Goal: Transaction & Acquisition: Purchase product/service

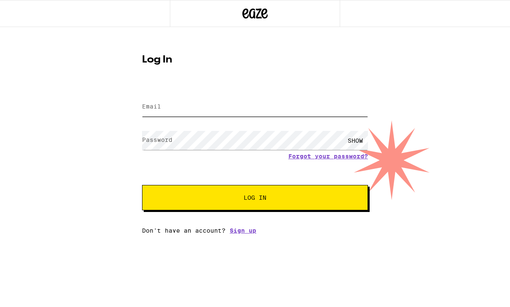
type input "samsbullard@gmail.com"
click at [255, 199] on button "Log In" at bounding box center [255, 197] width 226 height 25
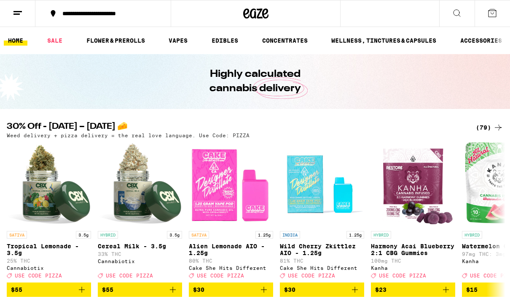
drag, startPoint x: 0, startPoint y: 0, endPoint x: 132, endPoint y: 14, distance: 132.8
click at [132, 14] on div "**********" at bounding box center [108, 14] width 100 height 6
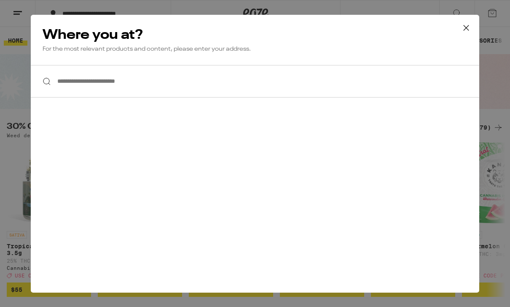
drag, startPoint x: 132, startPoint y: 14, endPoint x: 139, endPoint y: 84, distance: 70.0
click at [139, 84] on input "**********" at bounding box center [255, 81] width 449 height 32
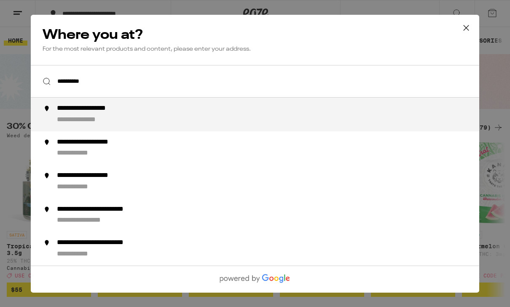
drag, startPoint x: 139, startPoint y: 84, endPoint x: 126, endPoint y: 113, distance: 31.7
click at [126, 112] on div "**********" at bounding box center [98, 108] width 83 height 9
type input "**********"
click at [126, 113] on div "**********" at bounding box center [98, 108] width 83 height 9
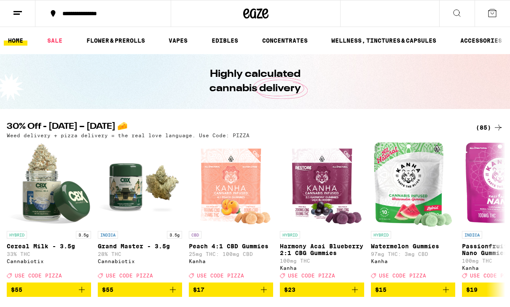
drag, startPoint x: 126, startPoint y: 113, endPoint x: 461, endPoint y: 19, distance: 348.4
click at [461, 19] on div "**********" at bounding box center [255, 153] width 510 height 307
drag, startPoint x: 461, startPoint y: 19, endPoint x: 456, endPoint y: 13, distance: 7.5
click at [456, 13] on icon at bounding box center [457, 13] width 10 height 10
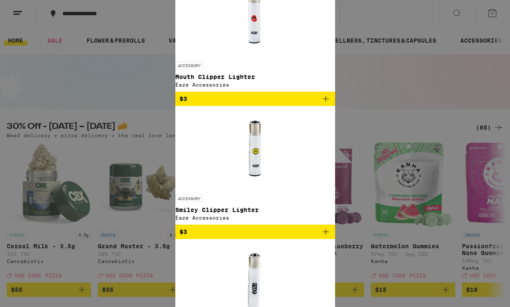
type input "Lighter"
drag, startPoint x: 456, startPoint y: 13, endPoint x: 92, endPoint y: 218, distance: 417.9
click at [321, 104] on icon "Add to bag" at bounding box center [326, 99] width 10 height 10
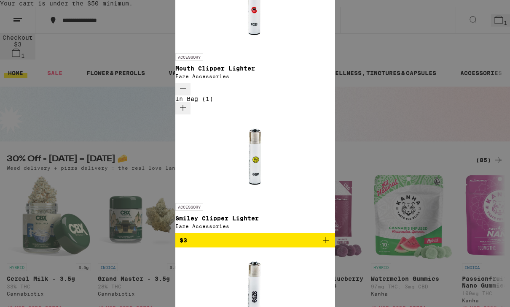
scroll to position [0, 0]
drag, startPoint x: 92, startPoint y: 218, endPoint x: 497, endPoint y: 18, distance: 451.3
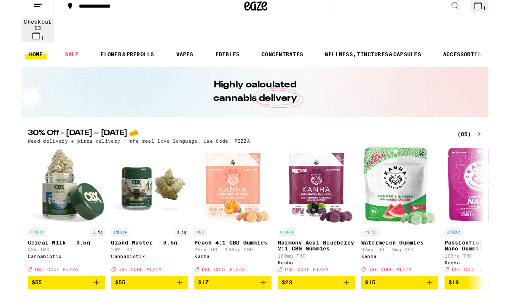
scroll to position [16, 0]
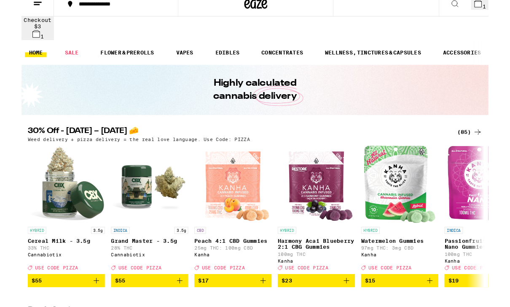
drag, startPoint x: 497, startPoint y: 18, endPoint x: 486, endPoint y: 138, distance: 120.2
click at [486, 139] on div "(85)" at bounding box center [489, 144] width 27 height 10
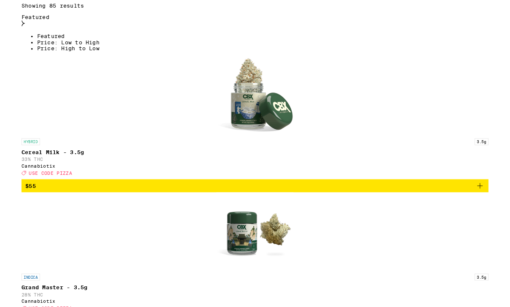
scroll to position [207, 0]
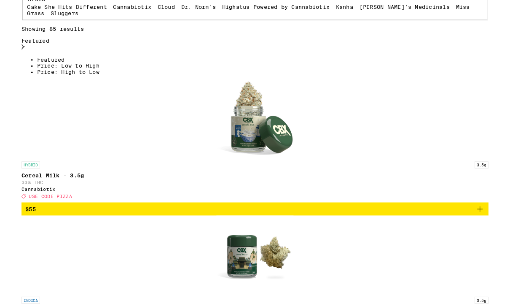
drag, startPoint x: 486, startPoint y: 138, endPoint x: 81, endPoint y: 117, distance: 406.0
checkbox input "true"
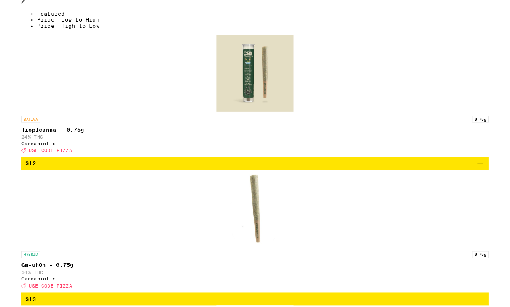
scroll to position [263, 0]
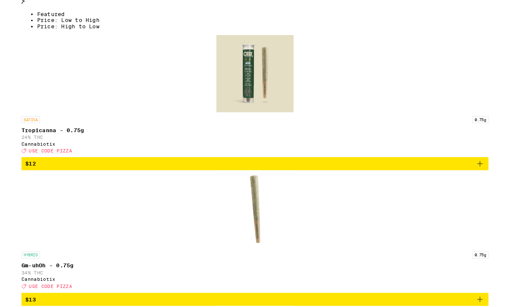
drag, startPoint x: 81, startPoint y: 117, endPoint x: 456, endPoint y: 208, distance: 386.3
drag, startPoint x: 457, startPoint y: 208, endPoint x: 38, endPoint y: 124, distance: 427.6
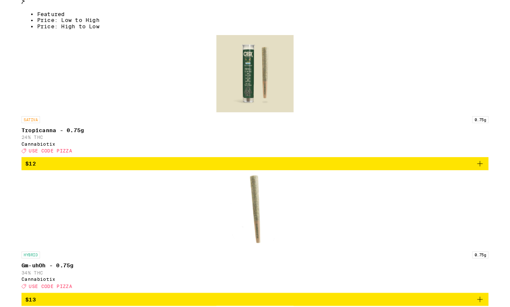
checkbox input "true"
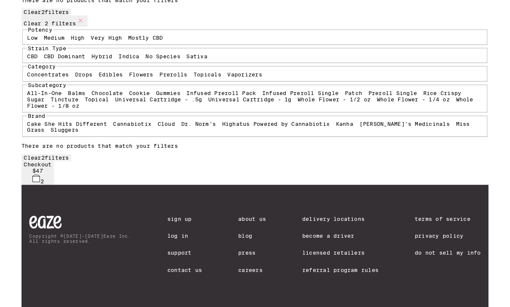
drag, startPoint x: 38, startPoint y: 124, endPoint x: 73, endPoint y: 64, distance: 70.0
click at [151, 78] on label "Prerolls" at bounding box center [166, 81] width 30 height 7
click at [153, 79] on input "Prerolls" at bounding box center [153, 79] width 0 height 0
checkbox input "false"
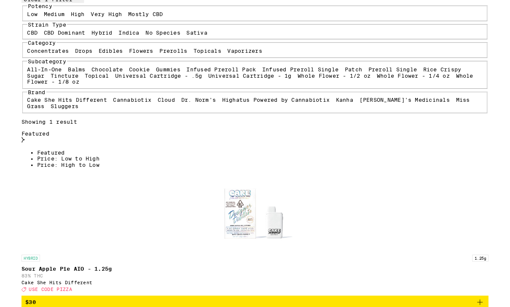
scroll to position [112, 0]
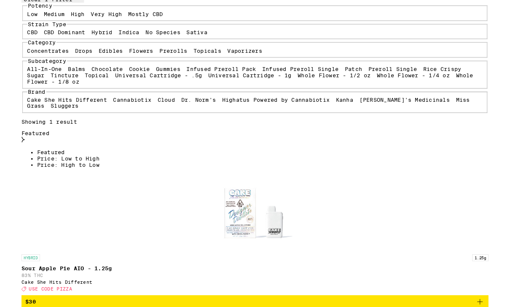
drag, startPoint x: 73, startPoint y: 64, endPoint x: 50, endPoint y: 235, distance: 172.4
click at [225, 59] on label "Vaporizers" at bounding box center [244, 55] width 38 height 7
click at [227, 54] on input "Vaporizers" at bounding box center [227, 53] width 0 height 0
click at [225, 59] on label "Vaporizers" at bounding box center [244, 55] width 38 height 7
click at [227, 54] on input "Vaporizers" at bounding box center [227, 53] width 0 height 0
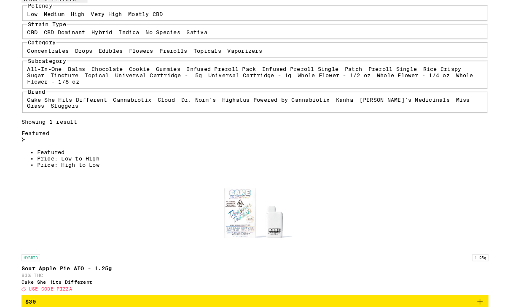
checkbox input "false"
drag, startPoint x: 50, startPoint y: 235, endPoint x: 44, endPoint y: 272, distance: 38.0
click at [44, 79] on label "All-In-One" at bounding box center [25, 75] width 38 height 7
click at [8, 74] on input "All-In-One" at bounding box center [8, 73] width 0 height 0
checkbox input "false"
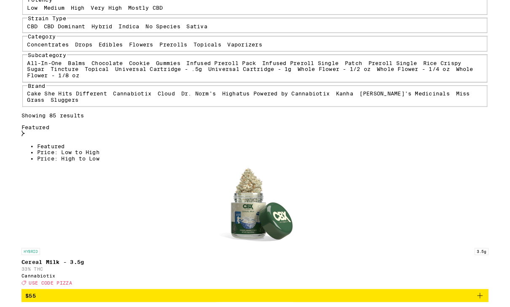
drag, startPoint x: 44, startPoint y: 272, endPoint x: 37, endPoint y: 217, distance: 55.7
click at [118, 52] on label "Flowers" at bounding box center [131, 48] width 27 height 7
click at [119, 47] on input "Flowers" at bounding box center [119, 46] width 0 height 0
checkbox input "true"
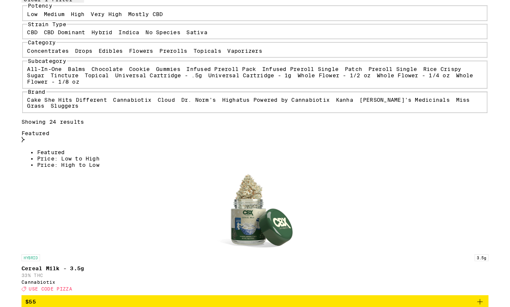
drag, startPoint x: 37, startPoint y: 217, endPoint x: 38, endPoint y: 224, distance: 7.7
click at [225, 59] on label "Vaporizers" at bounding box center [244, 55] width 38 height 7
click at [227, 54] on input "Vaporizers" at bounding box center [227, 53] width 0 height 0
checkbox input "true"
drag, startPoint x: 38, startPoint y: 224, endPoint x: 35, endPoint y: 213, distance: 12.0
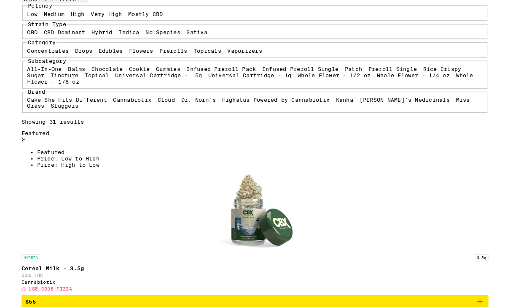
click at [118, 59] on label "Flowers" at bounding box center [131, 55] width 27 height 7
click at [119, 54] on input "Flowers" at bounding box center [119, 53] width 0 height 0
checkbox input "false"
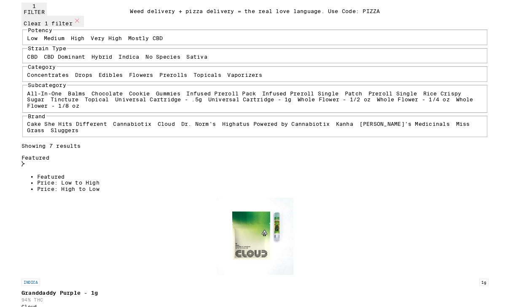
scroll to position [86, 0]
drag, startPoint x: 35, startPoint y: 213, endPoint x: 453, endPoint y: 122, distance: 427.9
drag, startPoint x: 453, startPoint y: 122, endPoint x: 498, endPoint y: 16, distance: 115.3
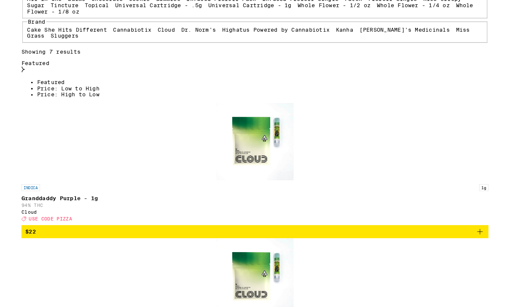
scroll to position [189, 0]
drag, startPoint x: 498, startPoint y: 16, endPoint x: 254, endPoint y: 224, distance: 320.9
drag, startPoint x: 254, startPoint y: 224, endPoint x: 496, endPoint y: 9, distance: 323.4
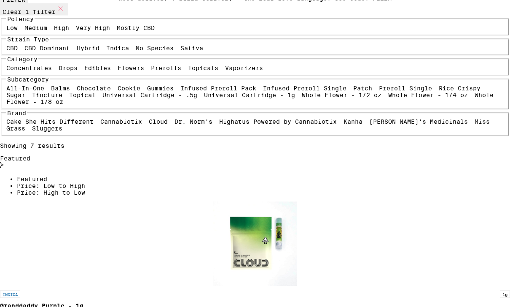
scroll to position [97, 0]
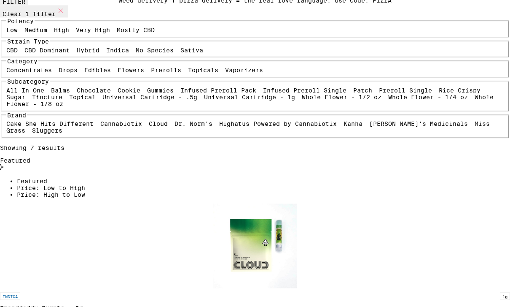
drag, startPoint x: 496, startPoint y: 9, endPoint x: 38, endPoint y: 245, distance: 514.9
click at [225, 73] on label "Vaporizers" at bounding box center [244, 70] width 38 height 7
click at [227, 68] on input "Vaporizers" at bounding box center [227, 68] width 0 height 0
checkbox input "false"
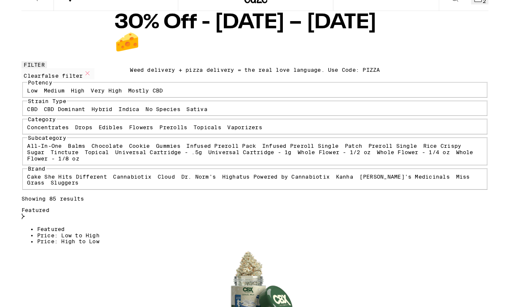
scroll to position [23, 0]
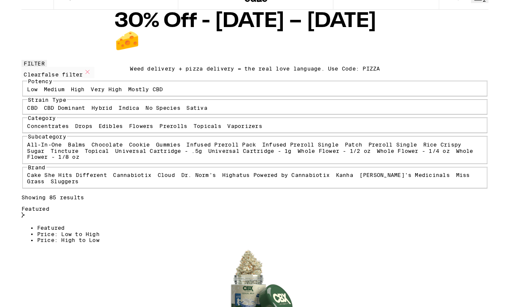
drag, startPoint x: 38, startPoint y: 245, endPoint x: 124, endPoint y: 231, distance: 86.8
click at [181, 121] on label "Sativa" at bounding box center [192, 117] width 23 height 7
click at [182, 116] on input "Sativa" at bounding box center [182, 116] width 0 height 0
checkbox input "true"
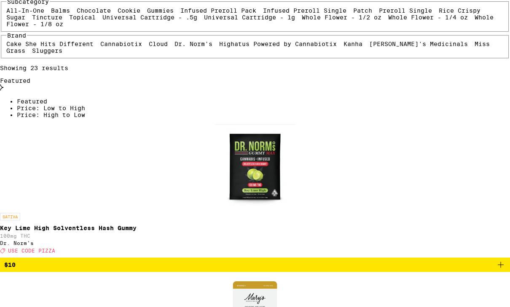
scroll to position [106, 0]
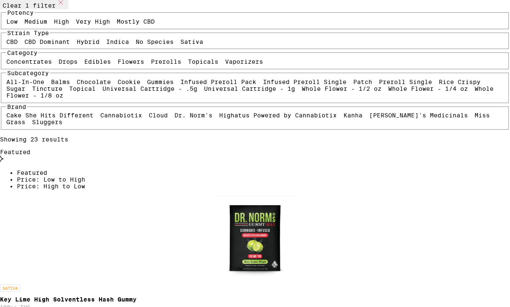
drag, startPoint x: 124, startPoint y: 231, endPoint x: 406, endPoint y: 196, distance: 284.9
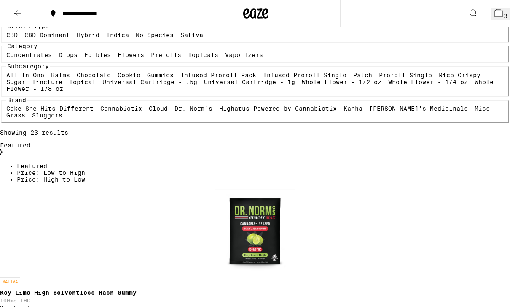
drag, startPoint x: 406, startPoint y: 196, endPoint x: 492, endPoint y: 15, distance: 200.1
click at [504, 15] on span "3" at bounding box center [506, 16] width 4 height 7
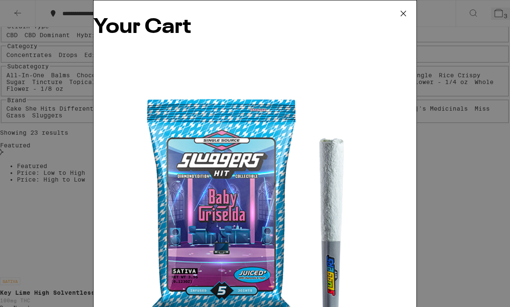
scroll to position [130, 0]
drag, startPoint x: 492, startPoint y: 15, endPoint x: 216, endPoint y: 292, distance: 390.5
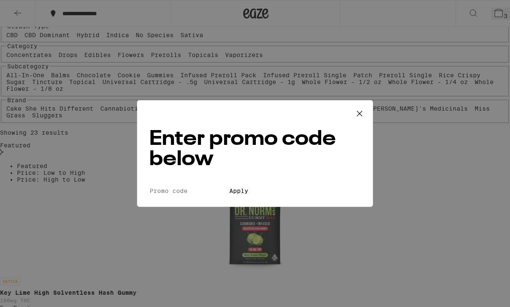
drag, startPoint x: 216, startPoint y: 292, endPoint x: 240, endPoint y: 142, distance: 151.3
click at [227, 187] on input "Promo Code" at bounding box center [188, 191] width 78 height 8
type input "L"
type input "PIZZA"
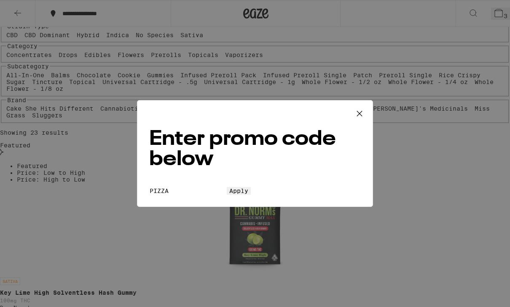
drag, startPoint x: 240, startPoint y: 142, endPoint x: 258, endPoint y: 178, distance: 40.2
click at [251, 187] on button "Apply" at bounding box center [239, 191] width 24 height 8
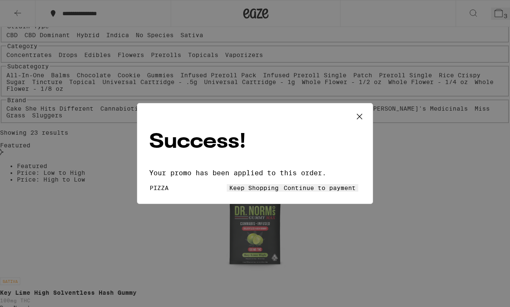
drag, startPoint x: 258, startPoint y: 178, endPoint x: 289, endPoint y: 179, distance: 30.4
click at [289, 184] on span "Continue to payment" at bounding box center [320, 187] width 72 height 7
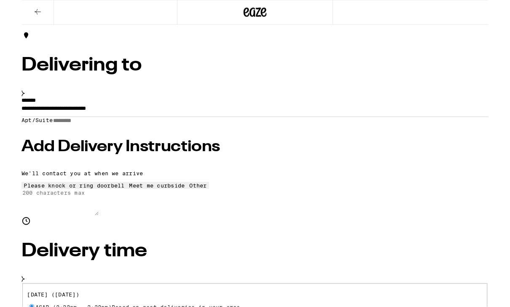
scroll to position [30, 0]
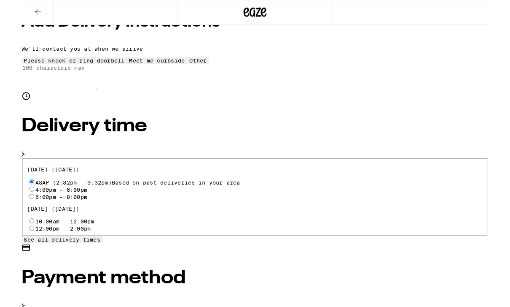
drag, startPoint x: 289, startPoint y: 179, endPoint x: 53, endPoint y: 265, distance: 250.7
radio input "true"
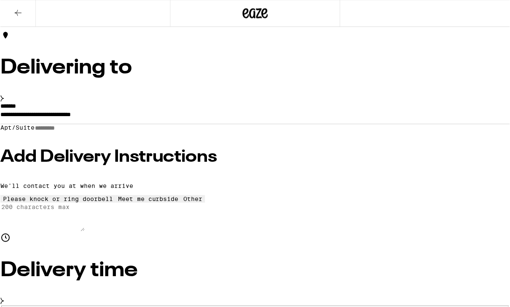
scroll to position [0, 0]
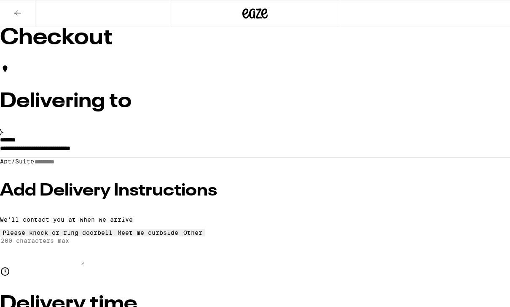
drag, startPoint x: 53, startPoint y: 265, endPoint x: 357, endPoint y: 222, distance: 306.4
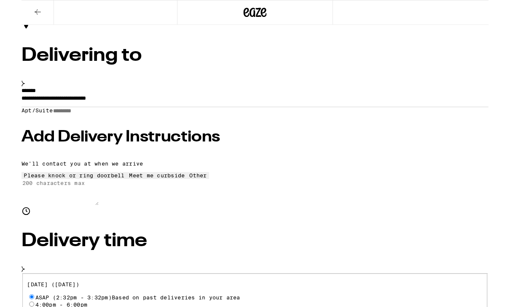
scroll to position [53, 0]
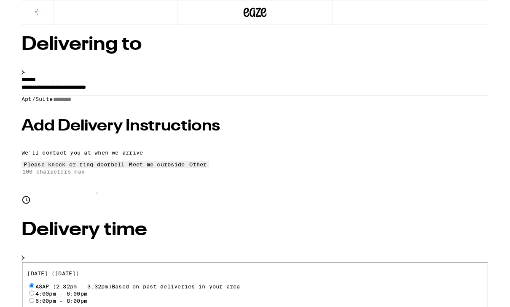
drag, startPoint x: 357, startPoint y: 223, endPoint x: 362, endPoint y: 255, distance: 32.9
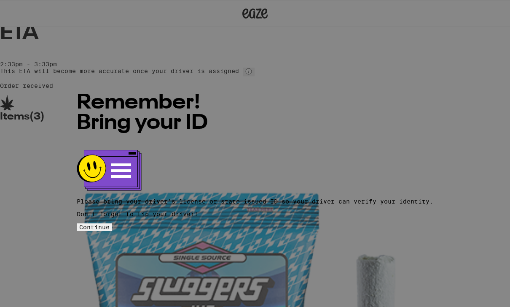
drag, startPoint x: 362, startPoint y: 255, endPoint x: 287, endPoint y: 219, distance: 83.6
click at [110, 224] on span "Continue" at bounding box center [94, 227] width 30 height 7
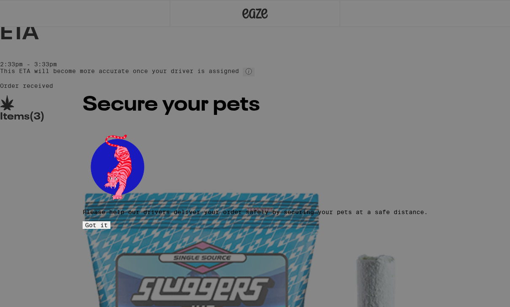
click at [111, 221] on button "Got it" at bounding box center [97, 225] width 28 height 8
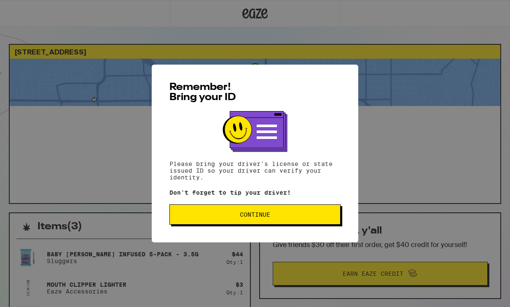
drag, startPoint x: 0, startPoint y: 0, endPoint x: 284, endPoint y: 223, distance: 360.6
click at [284, 223] on button "Continue" at bounding box center [255, 214] width 171 height 20
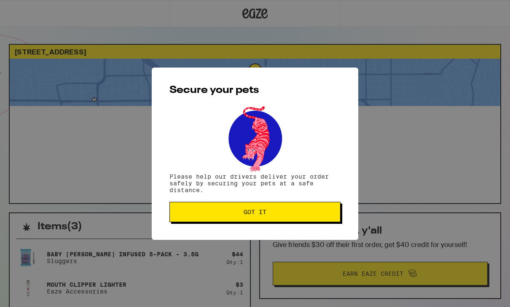
drag, startPoint x: 284, startPoint y: 223, endPoint x: 286, endPoint y: 213, distance: 9.7
click at [286, 213] on span "Got it" at bounding box center [255, 212] width 157 height 6
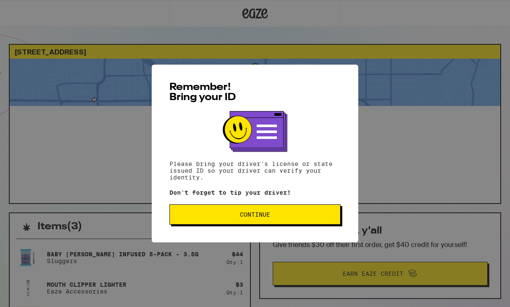
click at [317, 221] on button "Continue" at bounding box center [255, 214] width 171 height 20
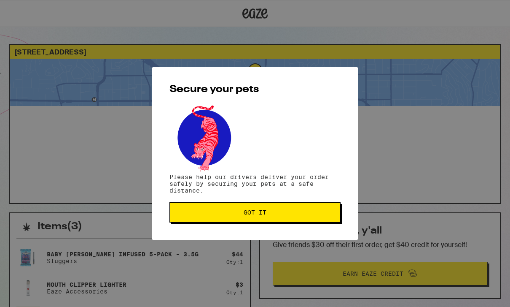
click at [317, 221] on button "Got it" at bounding box center [255, 212] width 171 height 20
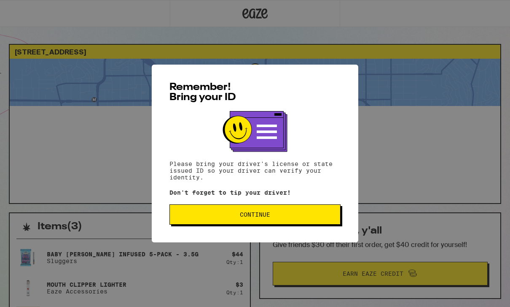
click at [299, 207] on button "Continue" at bounding box center [255, 214] width 171 height 20
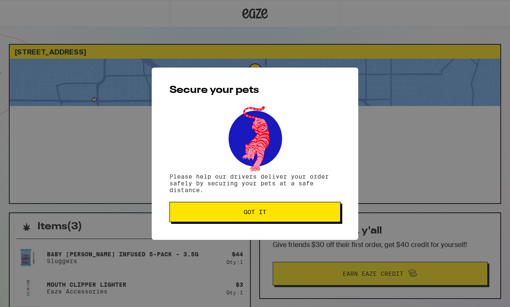
click at [298, 214] on span "Got it" at bounding box center [255, 212] width 157 height 6
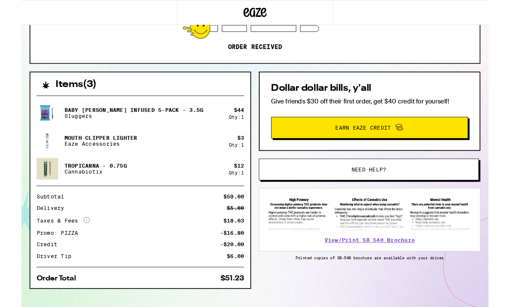
scroll to position [149, 0]
